Goal: Task Accomplishment & Management: Complete application form

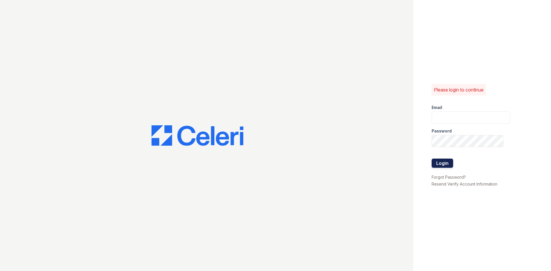
type input "[PERSON_NAME][EMAIL_ADDRESS][DOMAIN_NAME]"
click at [439, 162] on button "Login" at bounding box center [442, 163] width 22 height 9
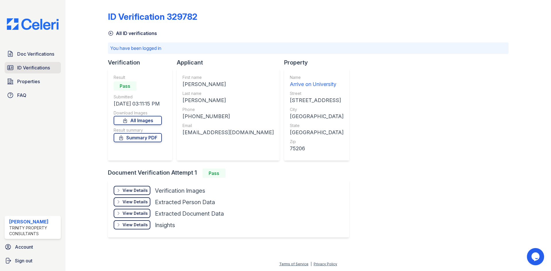
click at [50, 70] on span "ID Verifications" at bounding box center [33, 67] width 33 height 7
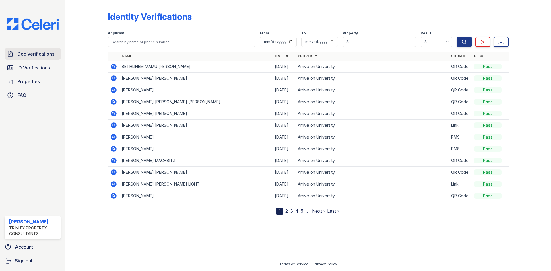
click at [52, 56] on span "Doc Verifications" at bounding box center [35, 53] width 37 height 7
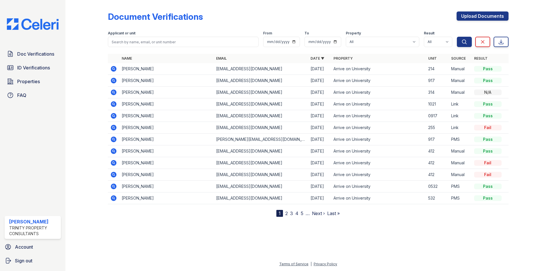
click at [112, 69] on icon at bounding box center [114, 69] width 6 height 6
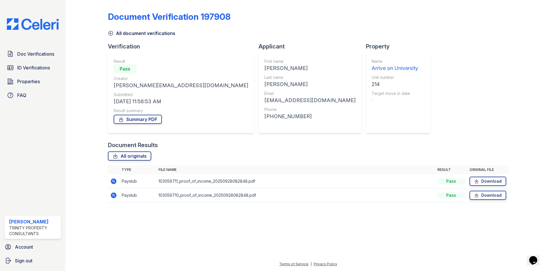
click at [112, 31] on icon at bounding box center [111, 33] width 6 height 6
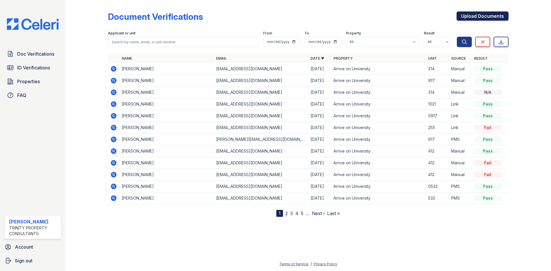
click at [464, 17] on link "Upload Documents" at bounding box center [482, 15] width 52 height 9
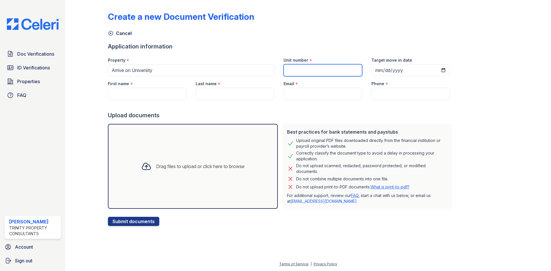
click at [307, 67] on input "Unit number" at bounding box center [322, 70] width 79 height 12
type input "214"
click at [134, 90] on input "First name" at bounding box center [147, 94] width 79 height 12
type input "Justina"
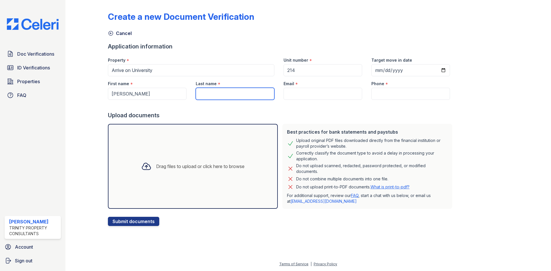
click at [221, 96] on input "Last name" at bounding box center [235, 94] width 79 height 12
type input "Smith"
click at [293, 100] on div at bounding box center [281, 105] width 347 height 11
click at [295, 97] on input "Email" at bounding box center [322, 94] width 79 height 12
type input "tina70114@gmail.com"
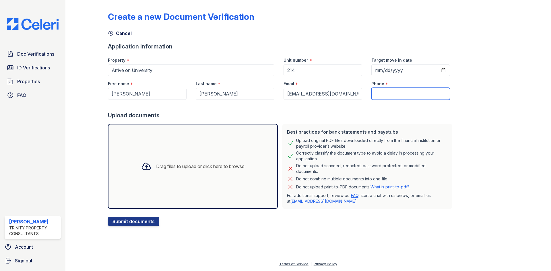
click at [376, 92] on input "Phone" at bounding box center [410, 94] width 79 height 12
click at [382, 94] on input "Phone" at bounding box center [410, 94] width 79 height 12
type input "+15049142917"
click at [201, 160] on div "Drag files to upload or click here to browse" at bounding box center [193, 167] width 112 height 20
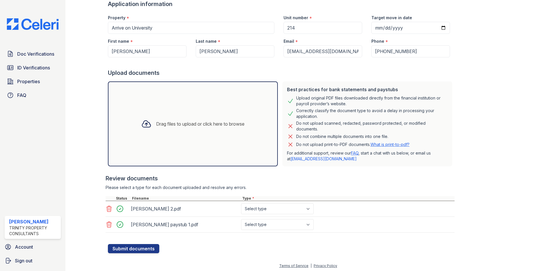
scroll to position [44, 0]
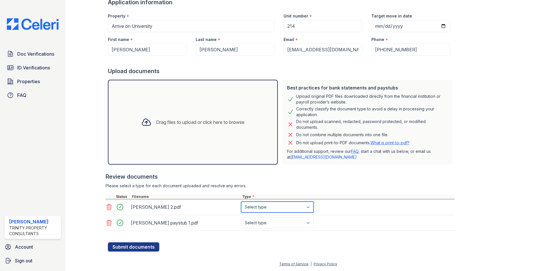
click at [283, 204] on select "Select type Paystub Bank Statement Offer Letter Tax Documents Benefit Award Let…" at bounding box center [277, 207] width 73 height 11
select select "paystub"
click at [241, 202] on select "Select type Paystub Bank Statement Offer Letter Tax Documents Benefit Award Let…" at bounding box center [277, 207] width 73 height 11
click at [283, 225] on select "Select type Paystub Bank Statement Offer Letter Tax Documents Benefit Award Let…" at bounding box center [277, 222] width 73 height 11
select select "paystub"
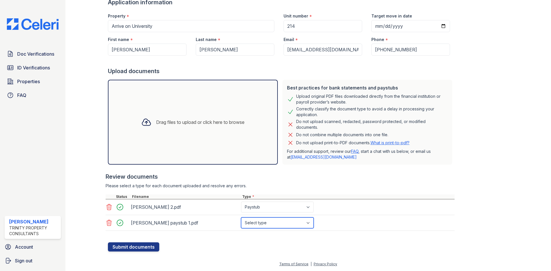
click at [241, 217] on select "Select type Paystub Bank Statement Offer Letter Tax Documents Benefit Award Let…" at bounding box center [277, 222] width 73 height 11
click at [141, 248] on button "Submit documents" at bounding box center [133, 246] width 51 height 9
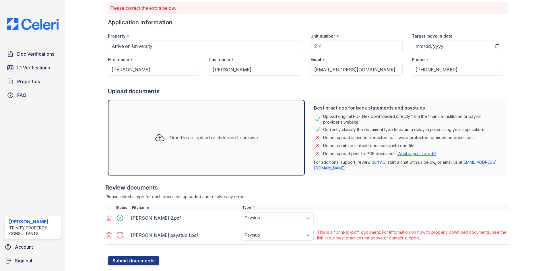
scroll to position [54, 0]
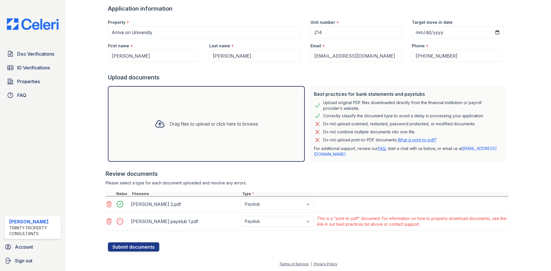
click at [109, 220] on icon at bounding box center [109, 221] width 7 height 7
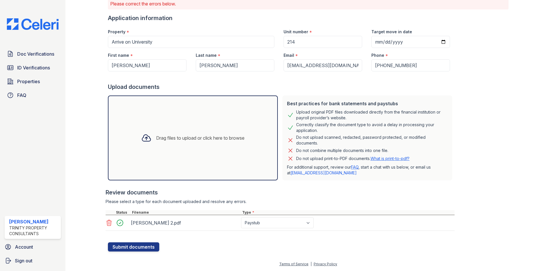
scroll to position [44, 0]
click at [149, 246] on button "Submit documents" at bounding box center [133, 246] width 51 height 9
